Goal: Information Seeking & Learning: Learn about a topic

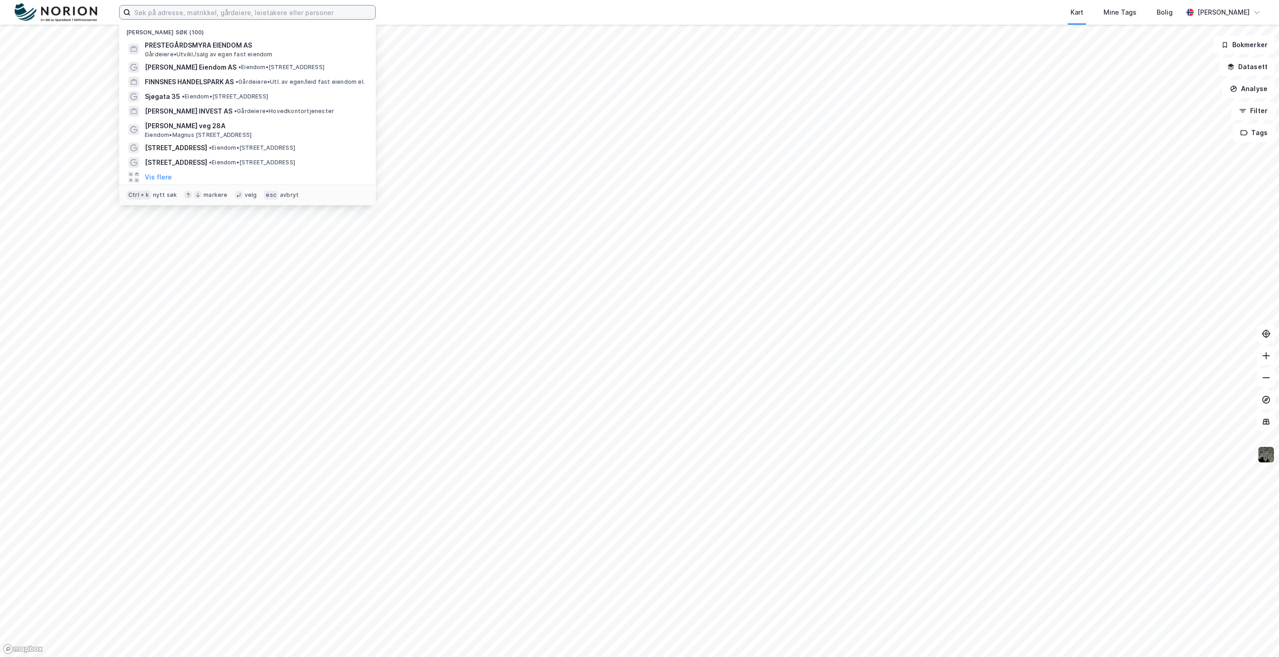
click at [353, 6] on input at bounding box center [253, 12] width 245 height 14
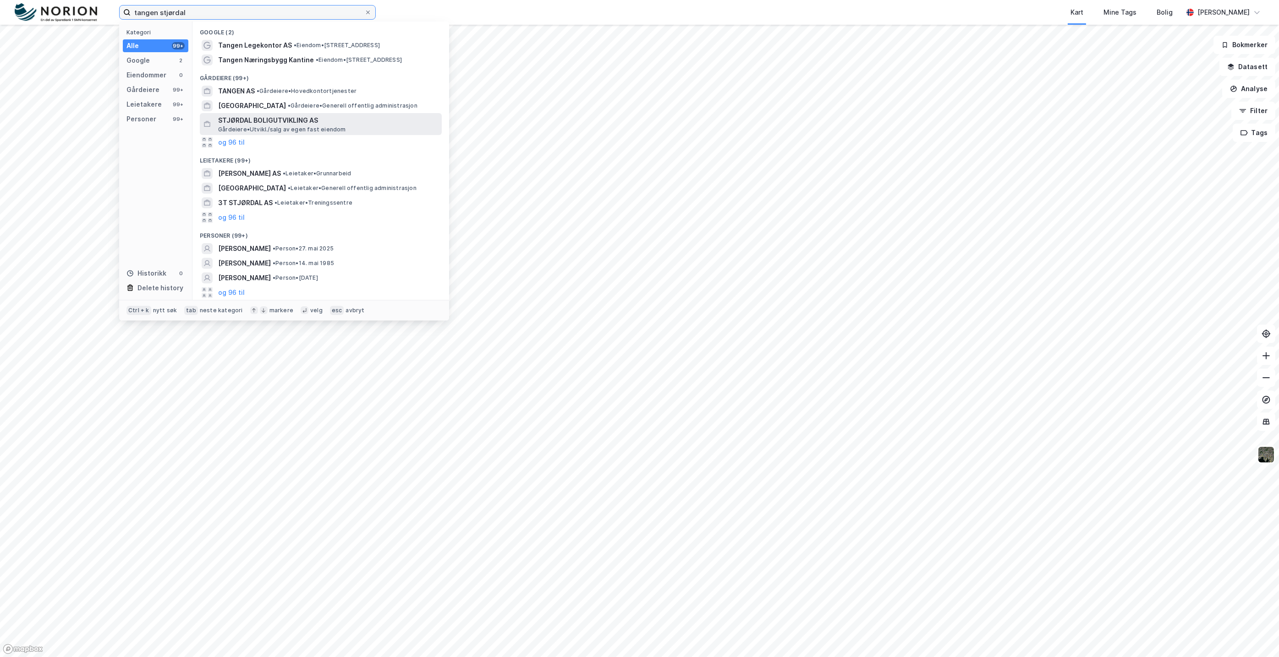
type input "tangen stjørdal"
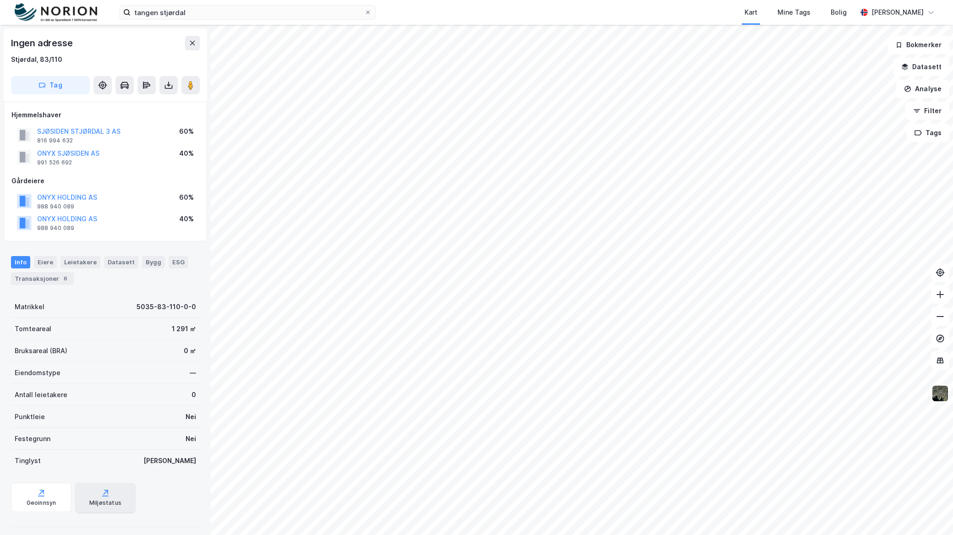
click at [116, 496] on div "Miljøstatus" at bounding box center [105, 497] width 60 height 29
click at [59, 498] on div "Geoinnsyn" at bounding box center [41, 497] width 60 height 29
